Goal: Information Seeking & Learning: Find specific fact

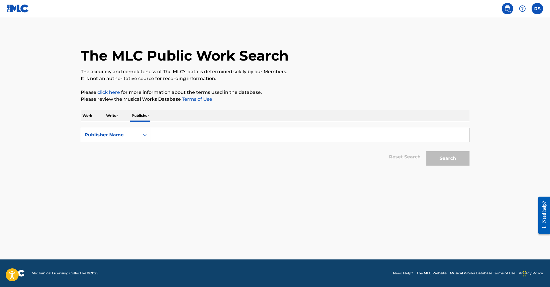
click at [175, 132] on input "Search Form" at bounding box center [309, 135] width 319 height 14
type input "regibeatz"
click at [447, 159] on button "Search" at bounding box center [447, 158] width 43 height 14
click at [442, 162] on button "Search" at bounding box center [447, 158] width 43 height 14
click at [109, 115] on p "Writer" at bounding box center [111, 116] width 15 height 12
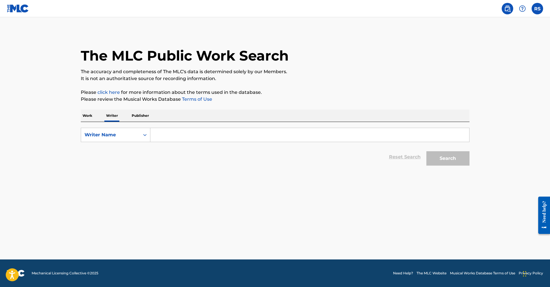
click at [173, 133] on input "Search Form" at bounding box center [309, 135] width 319 height 14
click at [447, 159] on button "Search" at bounding box center [447, 158] width 43 height 14
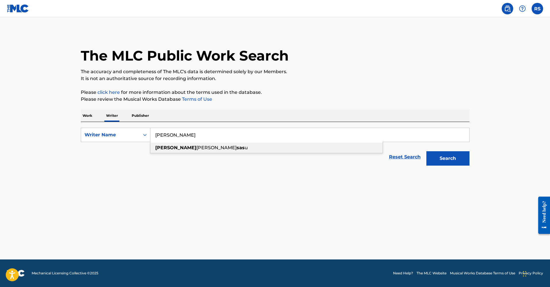
click at [196, 150] on span "[PERSON_NAME]" at bounding box center [216, 147] width 40 height 5
type input "[PERSON_NAME]"
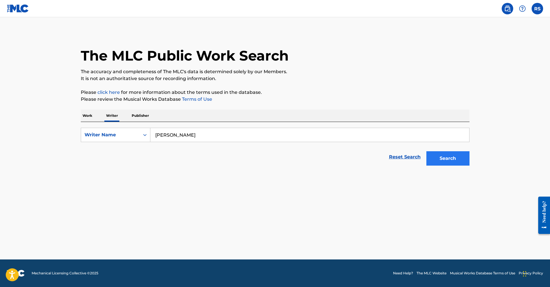
click at [453, 158] on button "Search" at bounding box center [447, 158] width 43 height 14
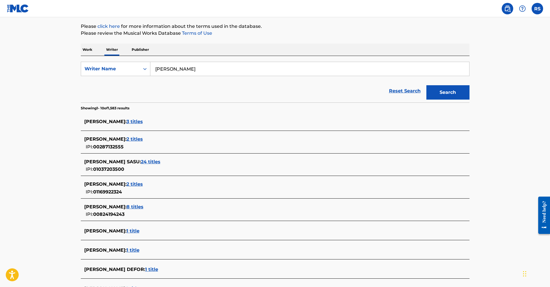
scroll to position [62, 0]
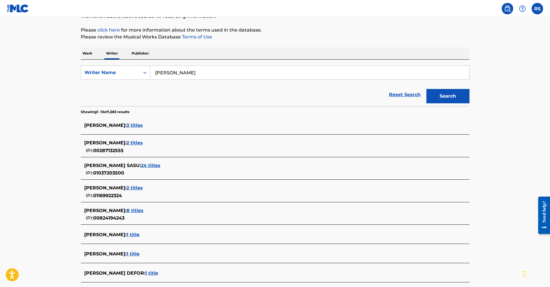
click at [160, 165] on span "24 titles" at bounding box center [151, 165] width 20 height 5
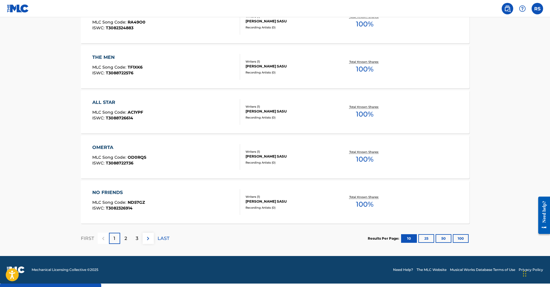
scroll to position [421, 0]
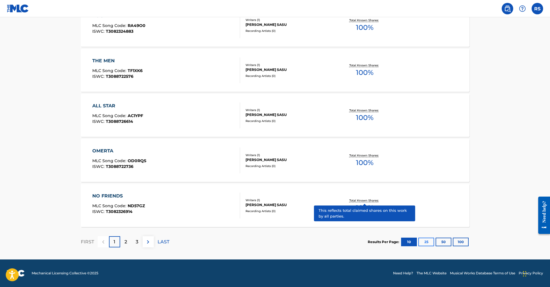
click at [425, 238] on button "25" at bounding box center [426, 242] width 16 height 9
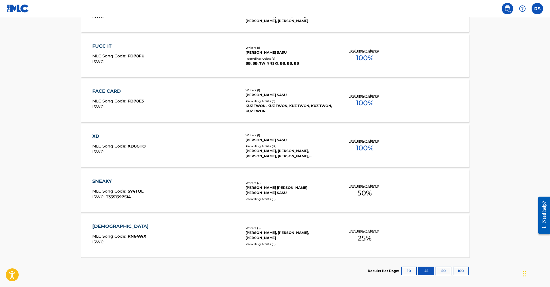
scroll to position [1017, 0]
click at [445, 271] on button "50" at bounding box center [443, 271] width 16 height 9
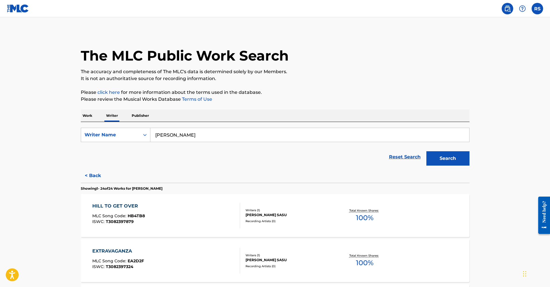
scroll to position [0, 0]
click at [88, 117] on p "Work" at bounding box center [87, 116] width 13 height 12
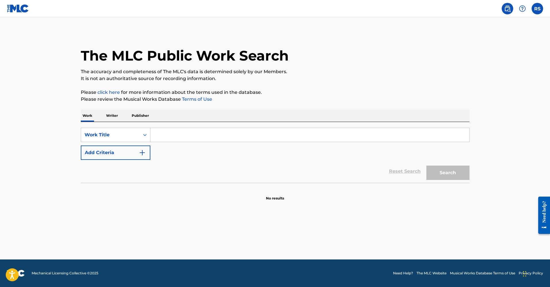
click at [183, 138] on input "Search Form" at bounding box center [309, 135] width 319 height 14
type input "sneaky no savage"
click at [447, 173] on button "Search" at bounding box center [447, 173] width 43 height 14
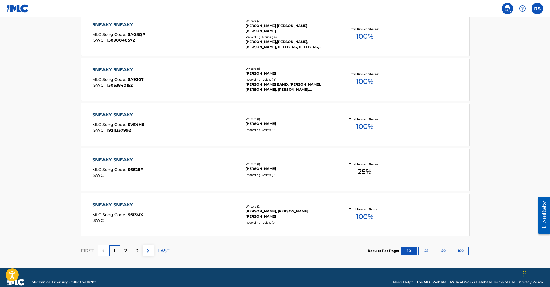
scroll to position [407, 0]
click at [122, 252] on div "2" at bounding box center [125, 250] width 11 height 11
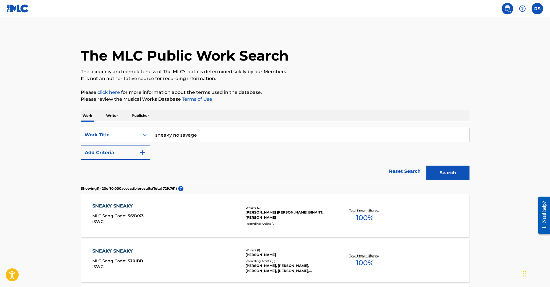
scroll to position [0, 0]
